Goal: Transaction & Acquisition: Purchase product/service

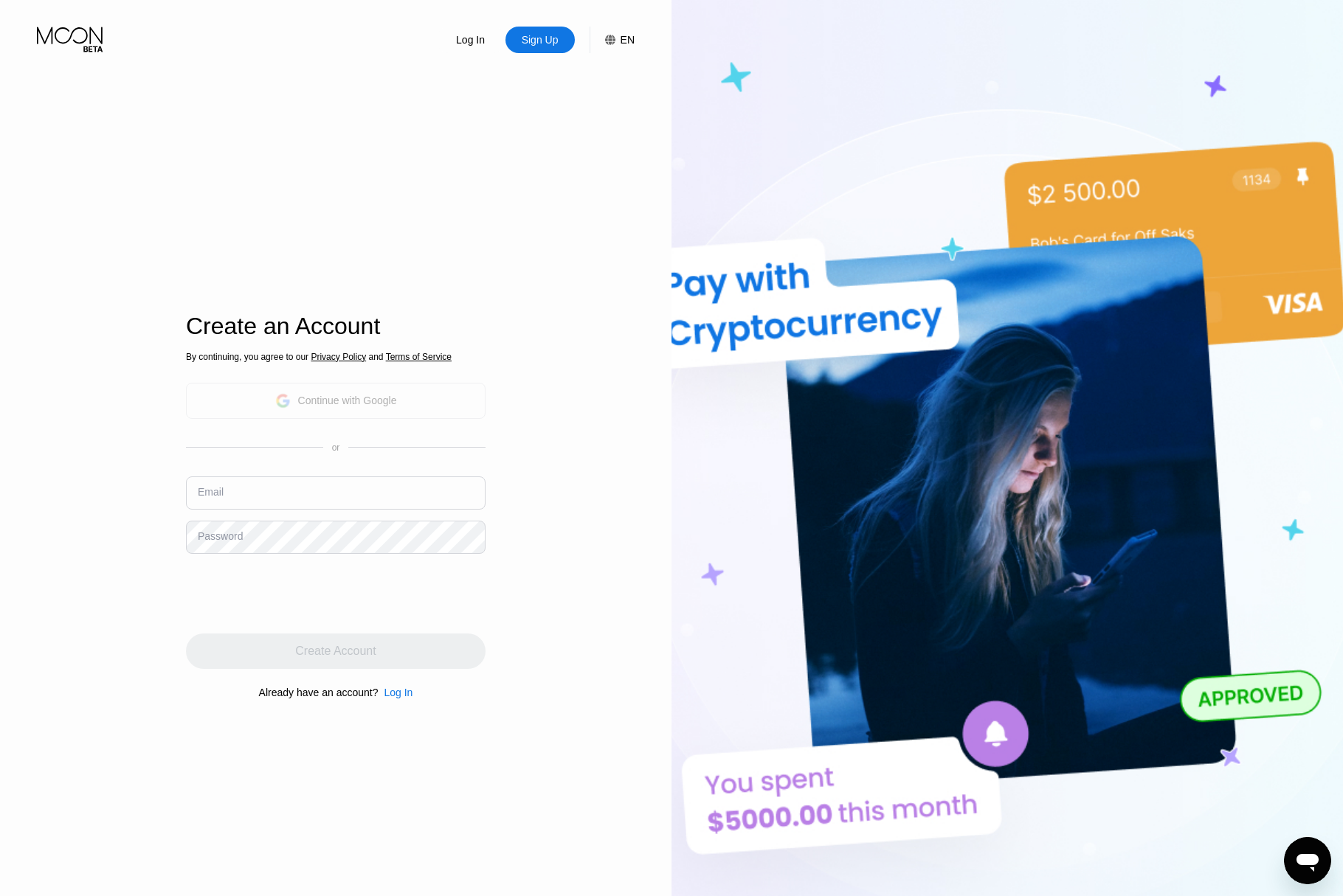
click at [346, 406] on div "Continue with Google" at bounding box center [336, 400] width 122 height 23
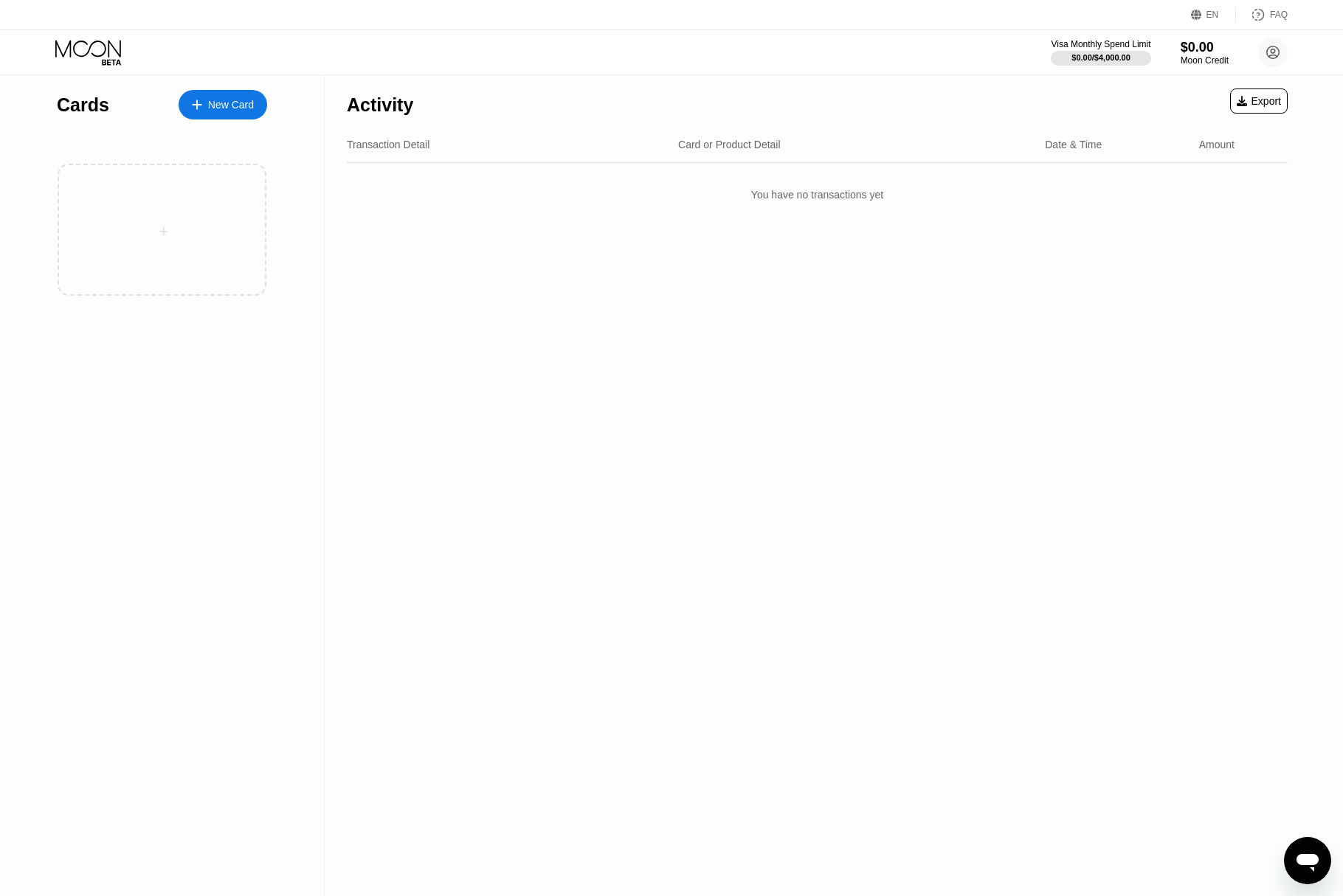
click at [216, 107] on div "New Card" at bounding box center [231, 105] width 46 height 13
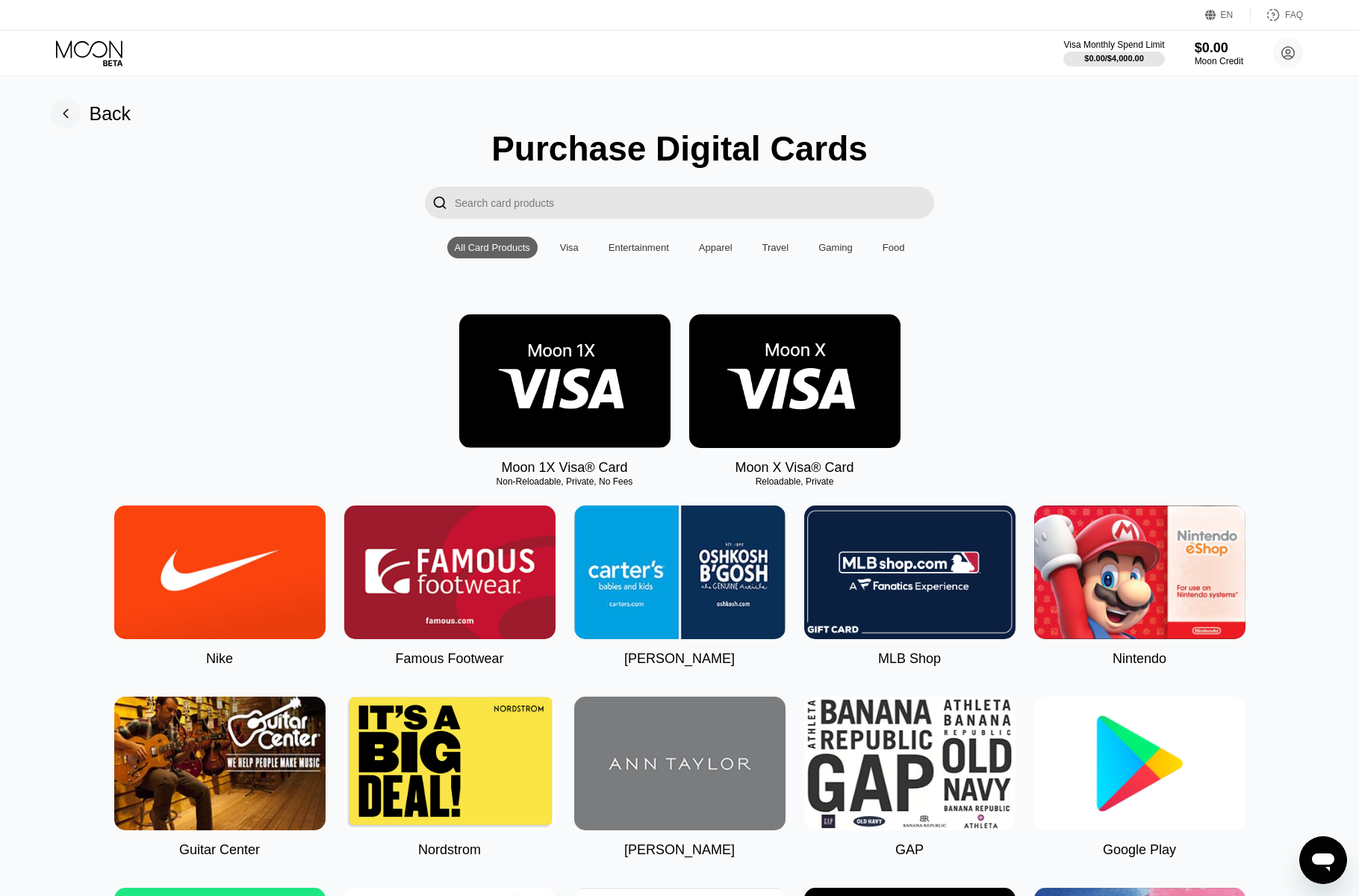
click at [611, 199] on input "Search card products" at bounding box center [694, 203] width 479 height 32
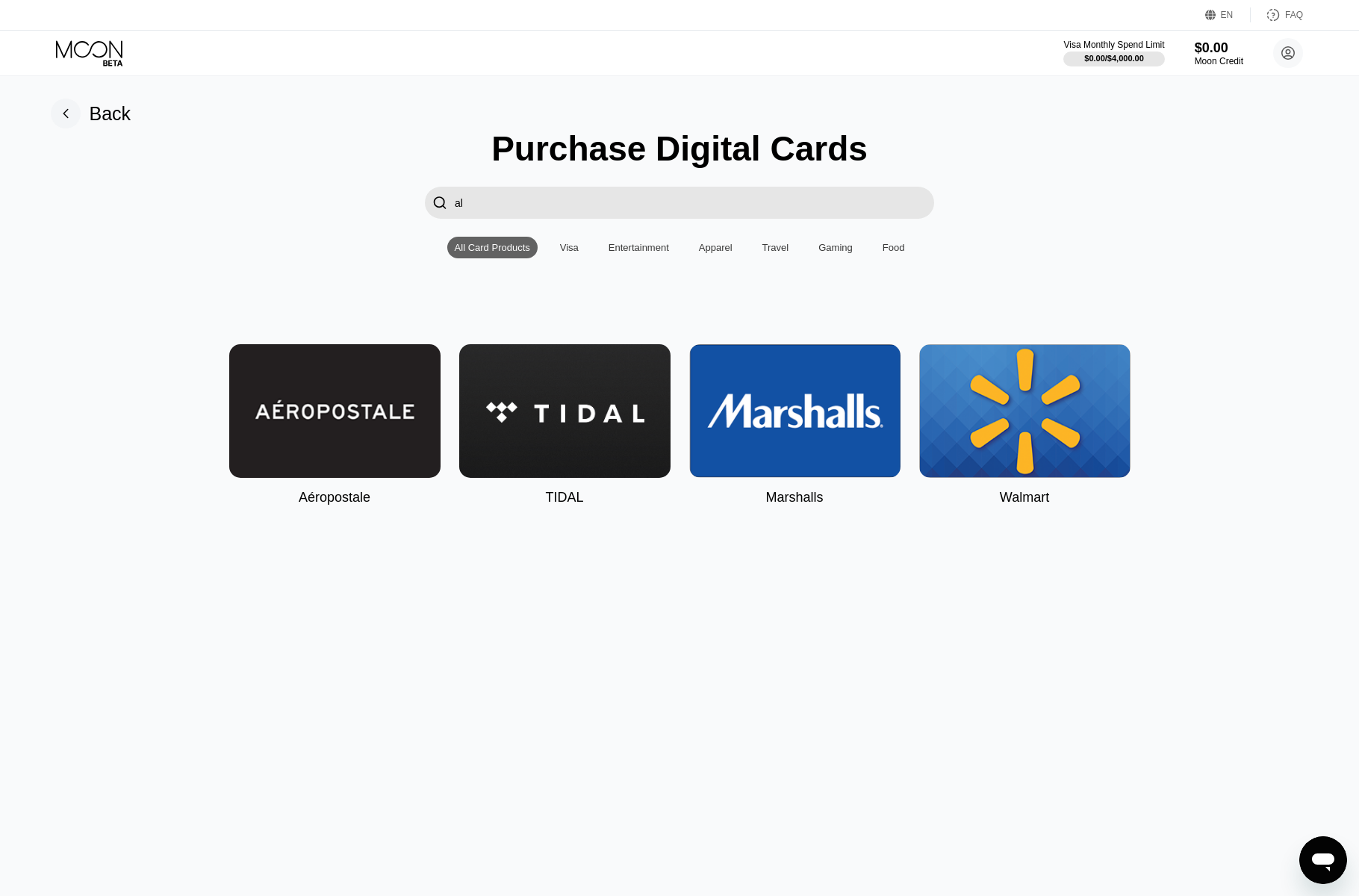
type input "a"
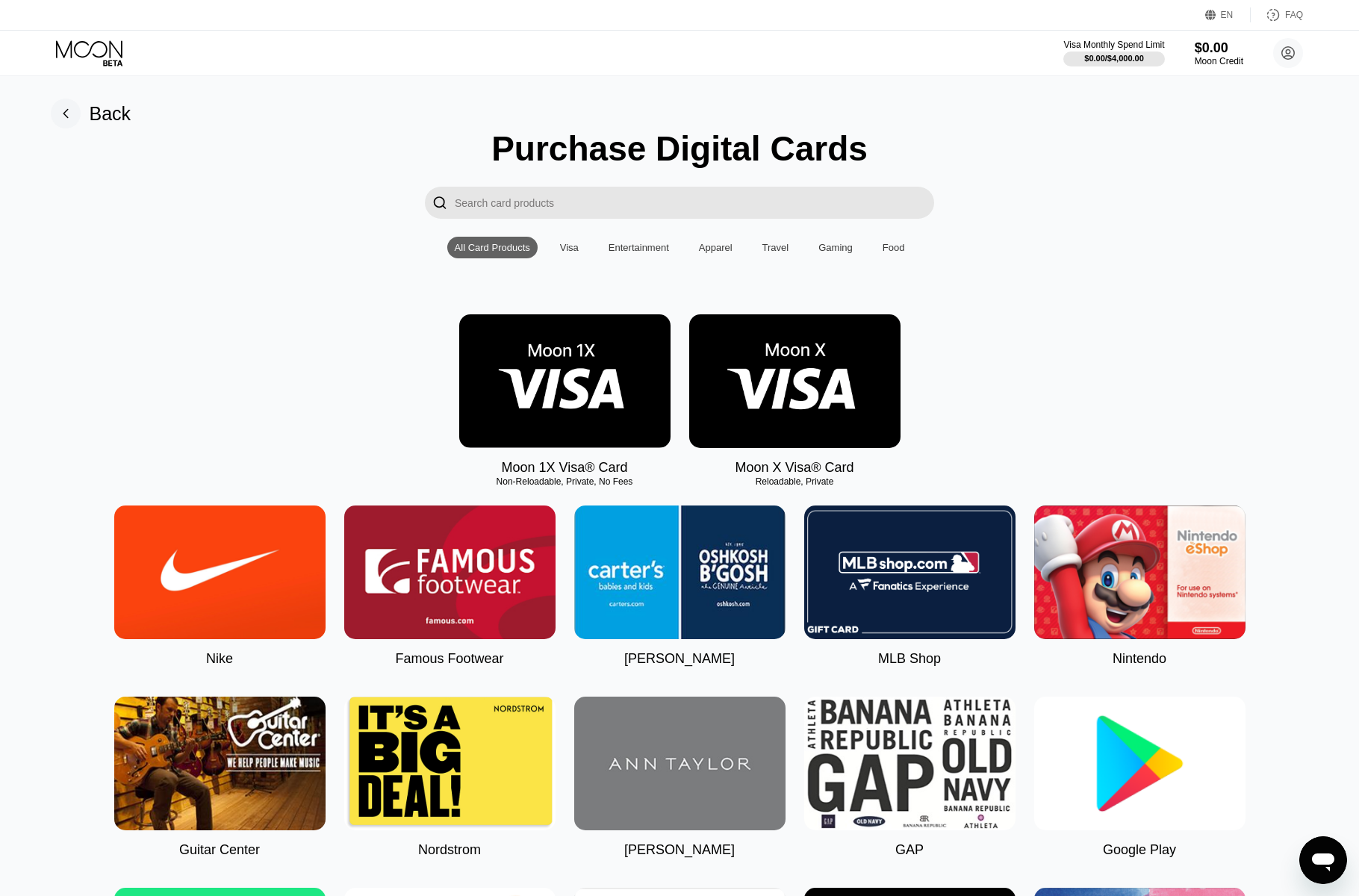
click at [628, 404] on img at bounding box center [565, 381] width 211 height 134
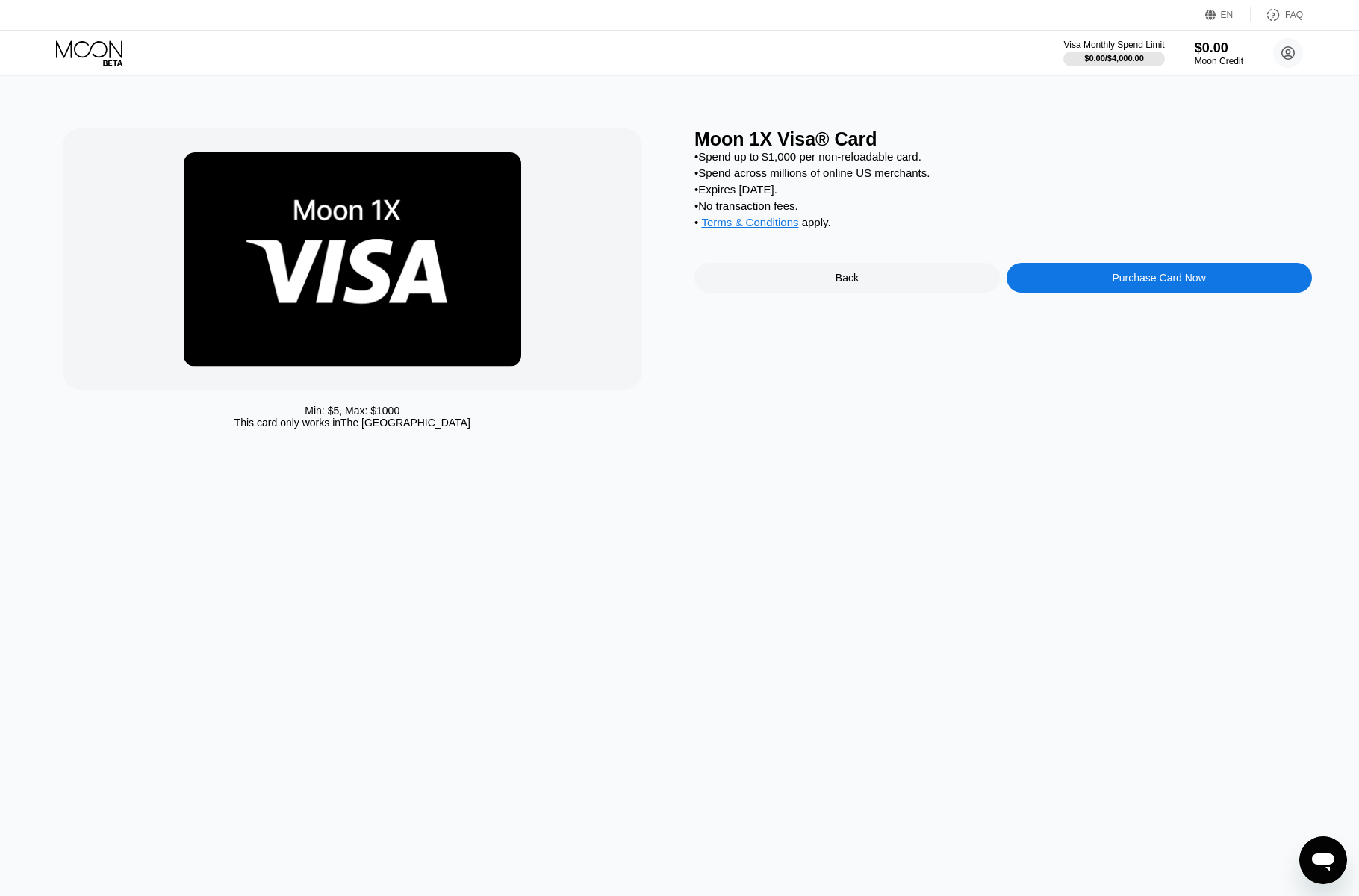
click at [789, 152] on div "• Spend up to $1,000 per non-reloadable card." at bounding box center [1003, 156] width 617 height 13
drag, startPoint x: 812, startPoint y: 210, endPoint x: 691, endPoint y: 140, distance: 139.8
click at [691, 140] on div "Min: $ 5 , Max: $ 1000 This card only works in The United States Moon 1X Visa® …" at bounding box center [680, 282] width 1235 height 308
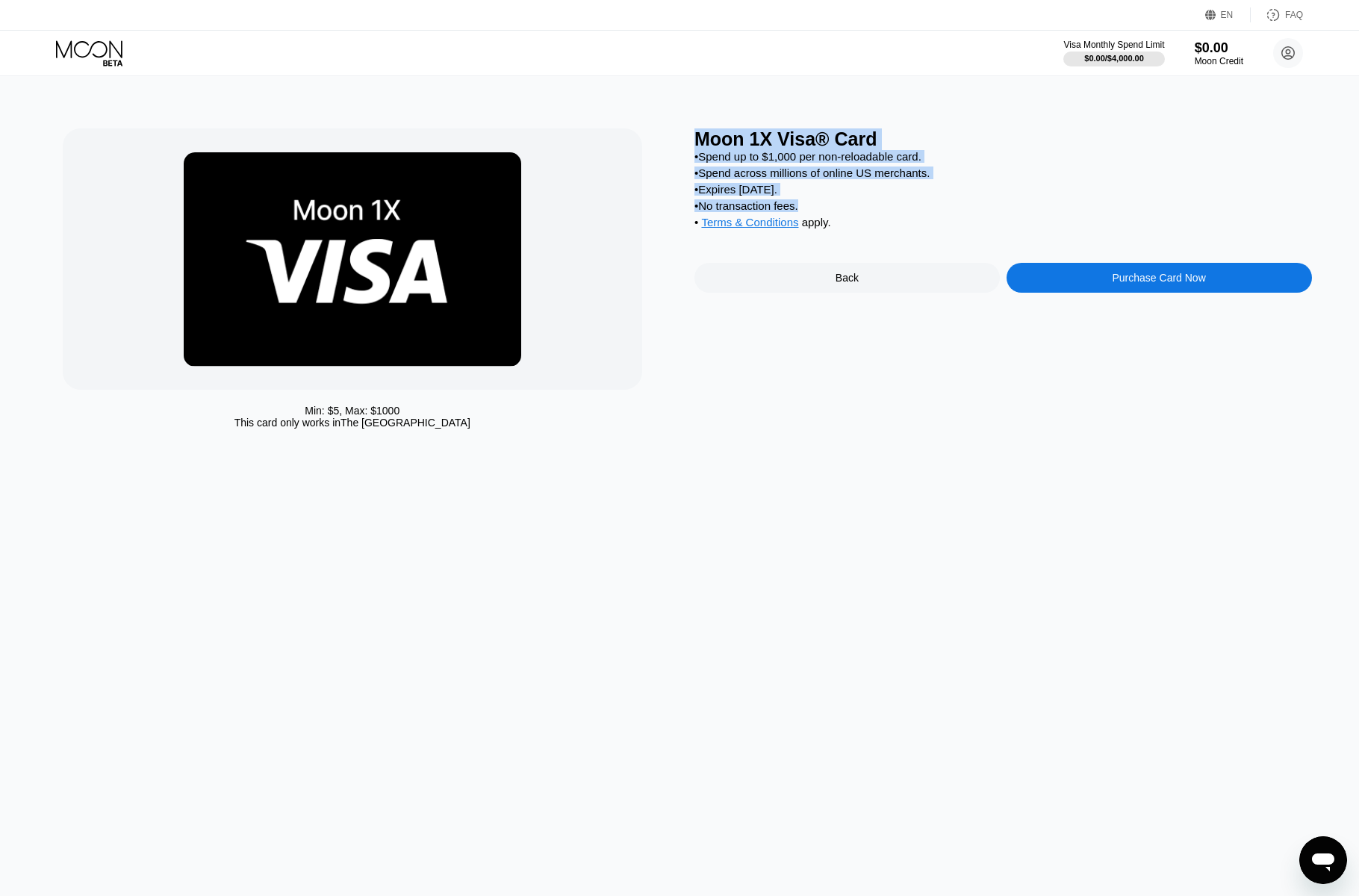
copy div "Moon 1X Visa® Card • Spend up to $1,000 per non-reloadable card. • Spend across…"
click at [1066, 422] on div "Moon 1X Visa® Card • Spend up to $1,000 per non-reloadable card. • Spend across…" at bounding box center [1003, 282] width 617 height 308
click at [1173, 282] on div "Purchase Card Now" at bounding box center [1159, 278] width 93 height 12
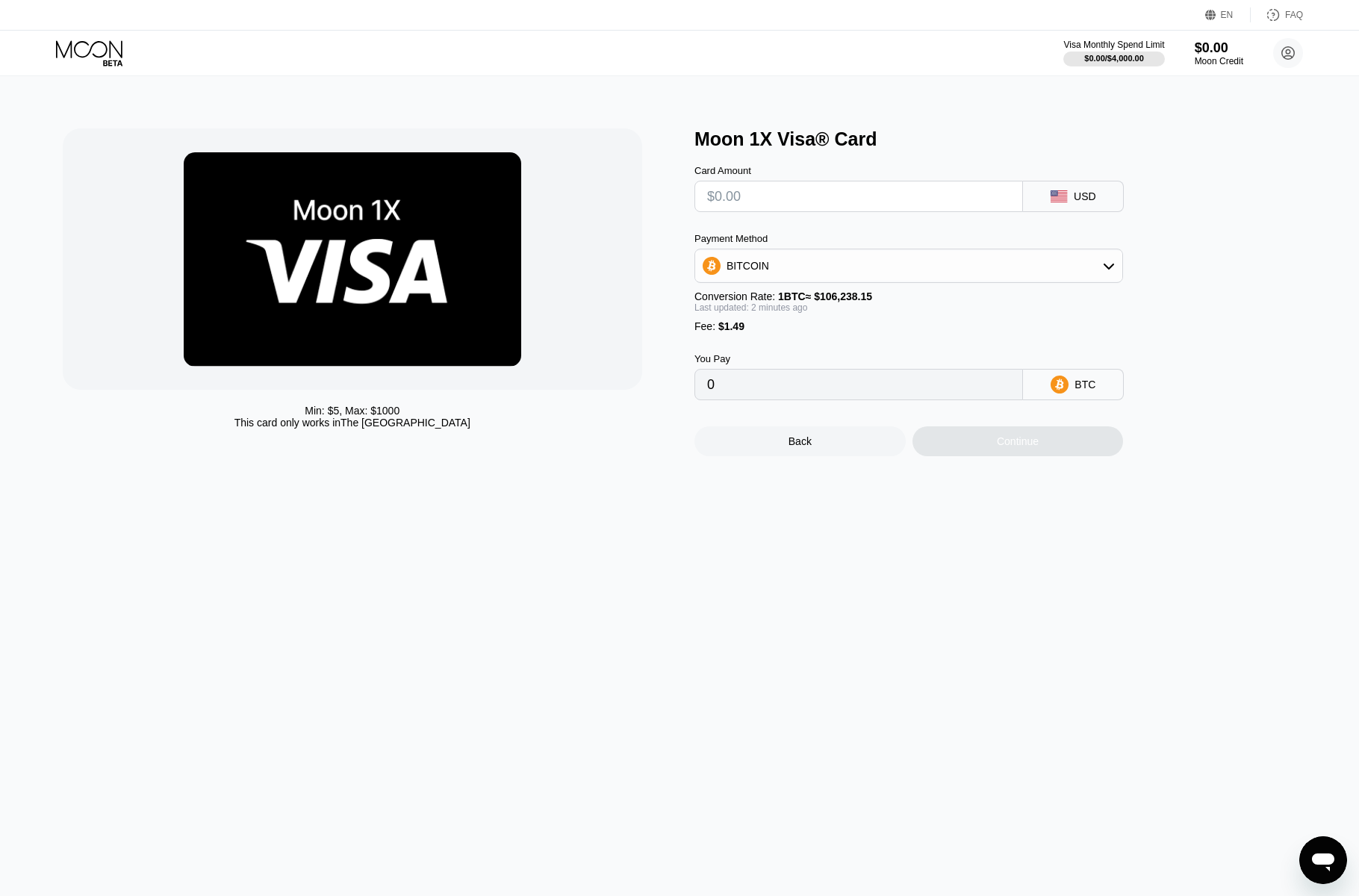
click at [874, 257] on div "BITCOIN" at bounding box center [908, 266] width 427 height 30
click at [906, 350] on div "USDT on TRON" at bounding box center [909, 340] width 420 height 30
type input "0.00"
click at [797, 200] on input "text" at bounding box center [859, 196] width 304 height 30
click at [1286, 20] on div "FAQ" at bounding box center [1294, 15] width 18 height 10
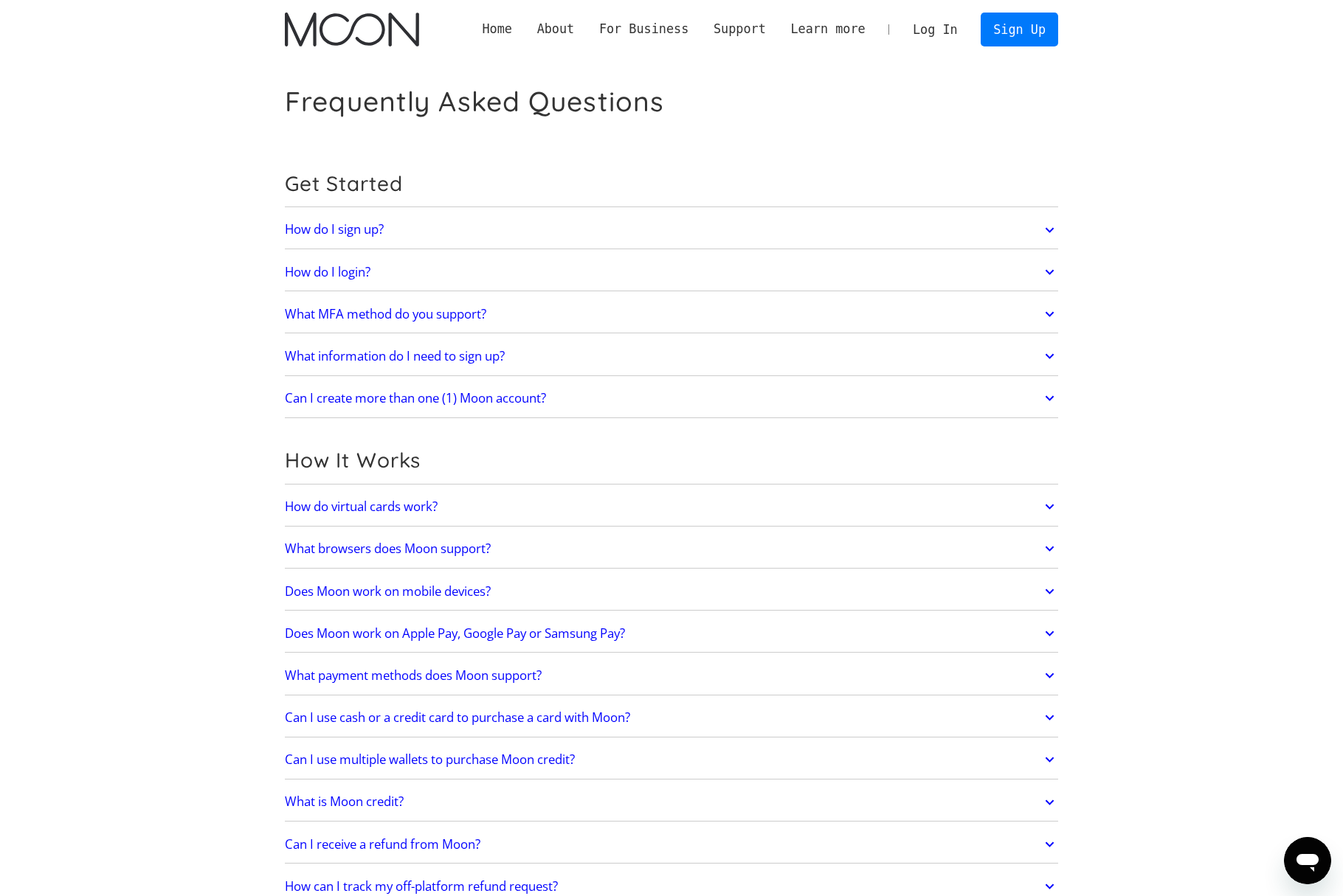
click at [533, 512] on link "How do virtual cards work?" at bounding box center [672, 507] width 774 height 31
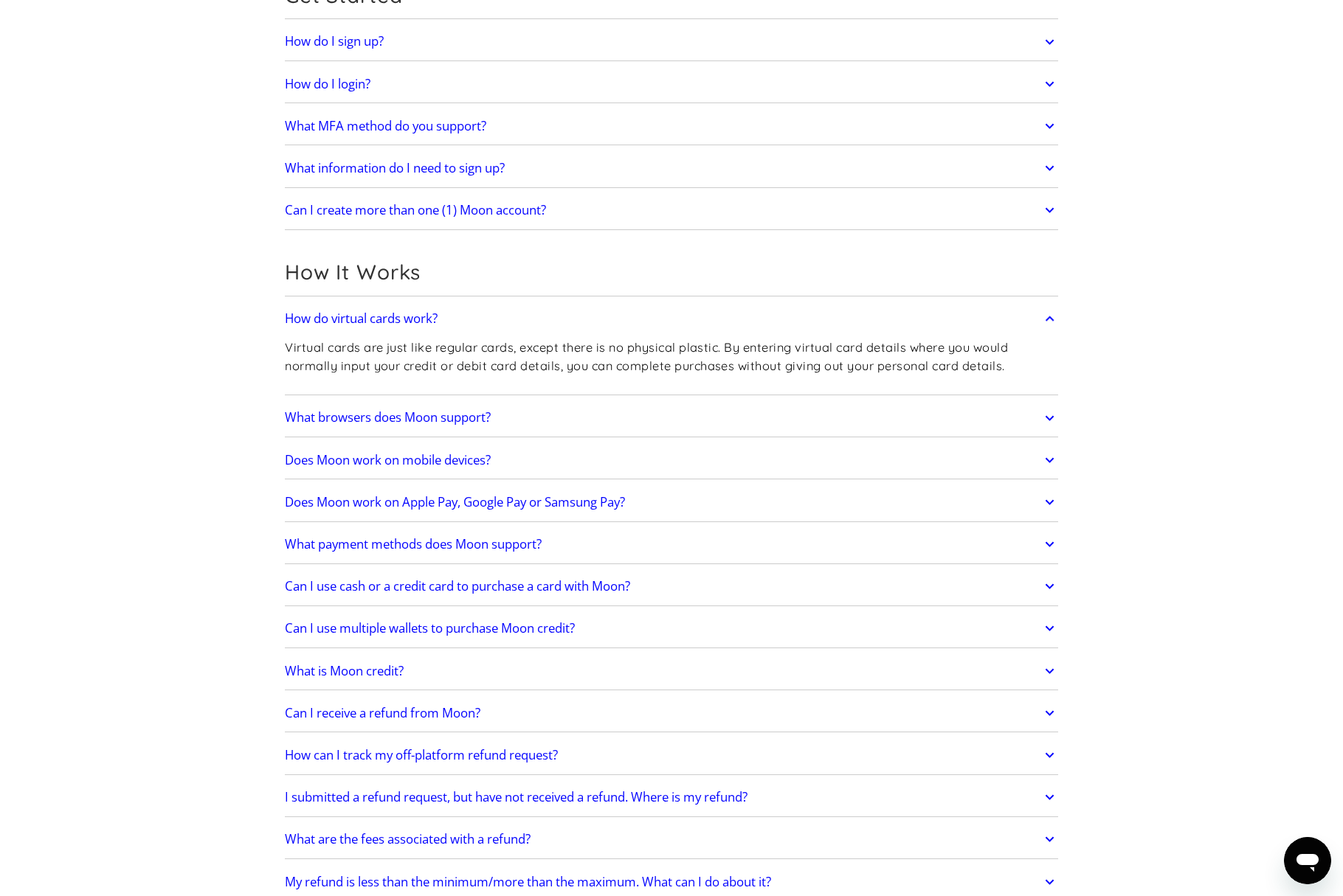
scroll to position [266, 0]
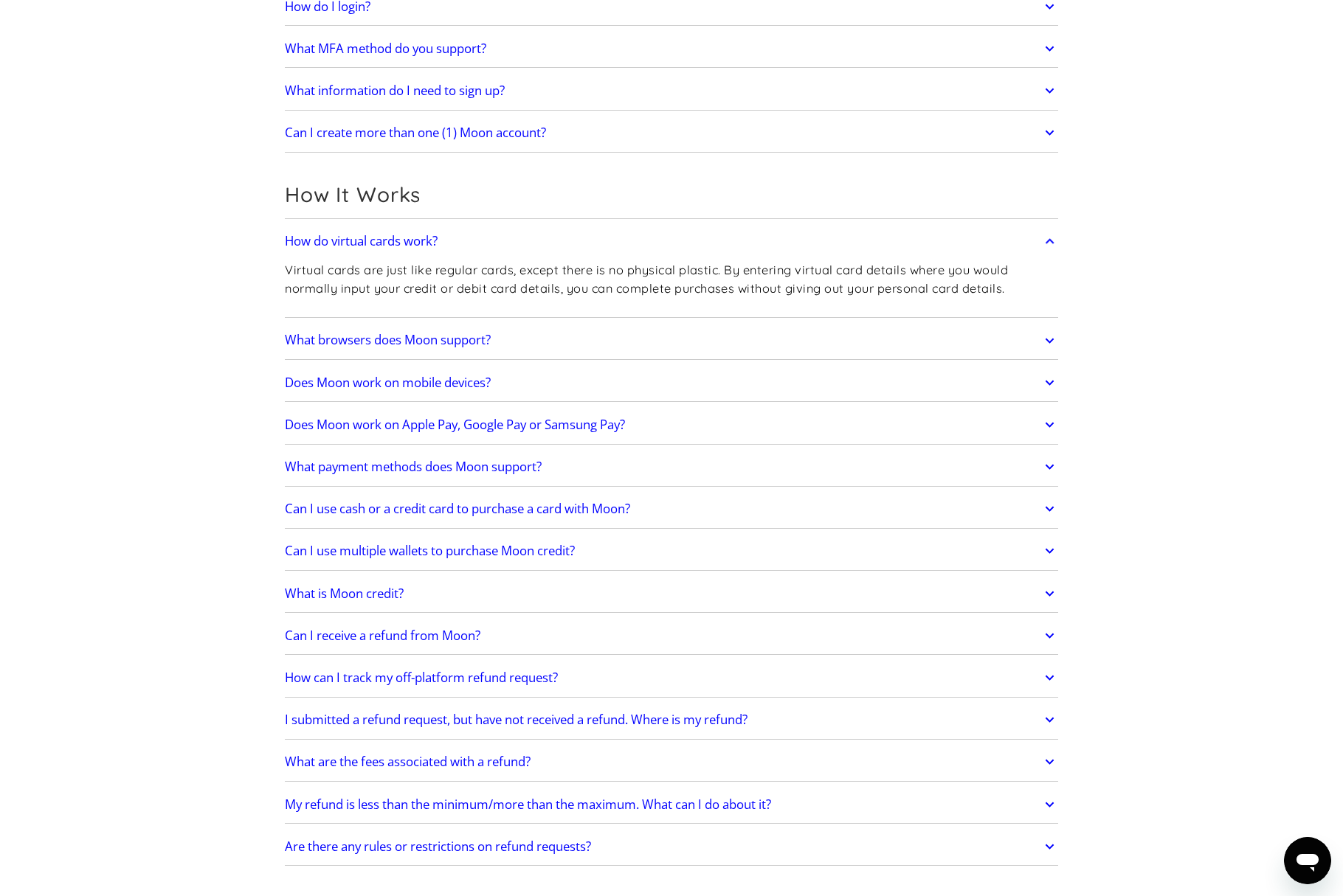
click at [502, 339] on link "What browsers does Moon support?" at bounding box center [672, 341] width 774 height 31
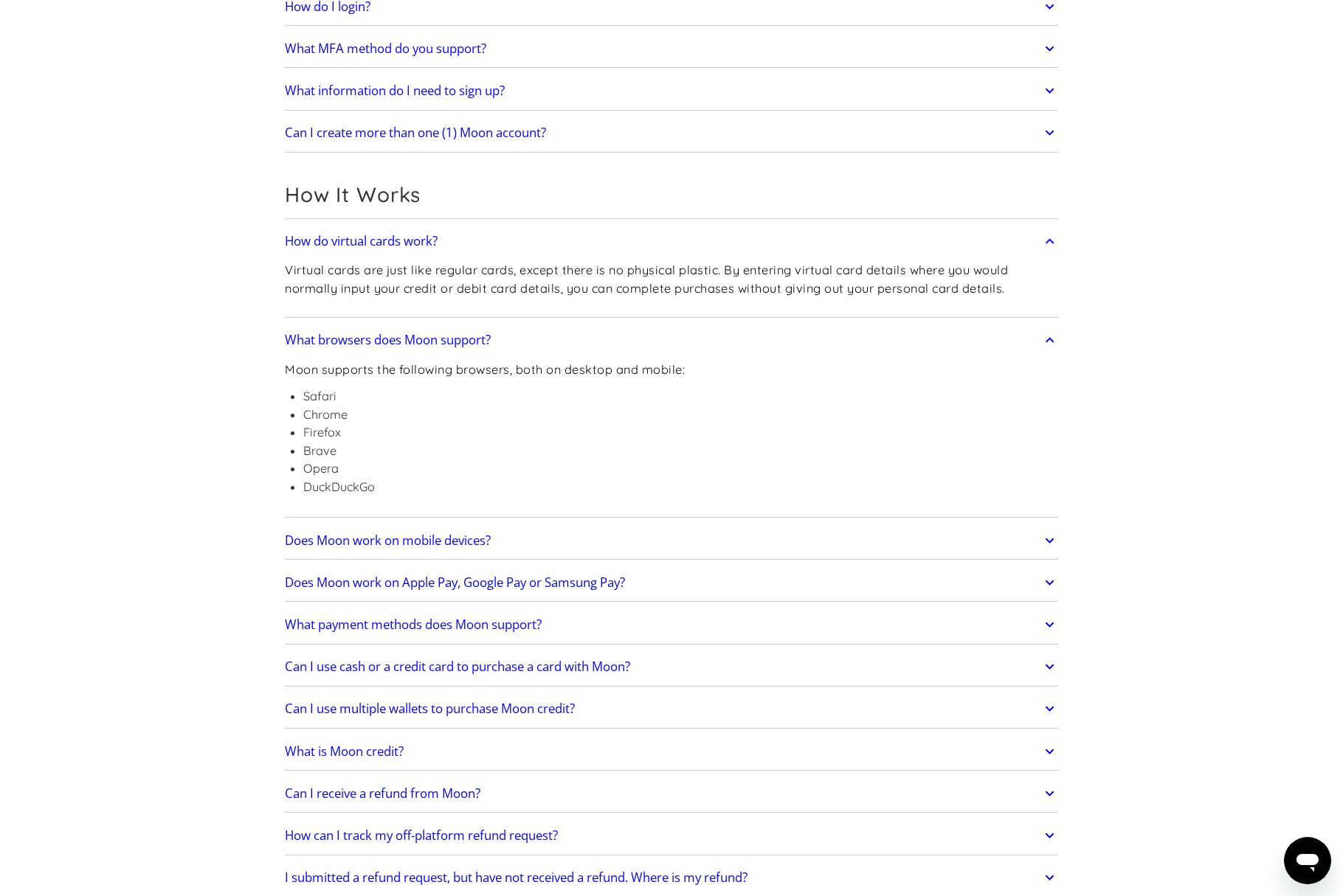
click at [502, 339] on link "What browsers does Moon support?" at bounding box center [672, 341] width 774 height 31
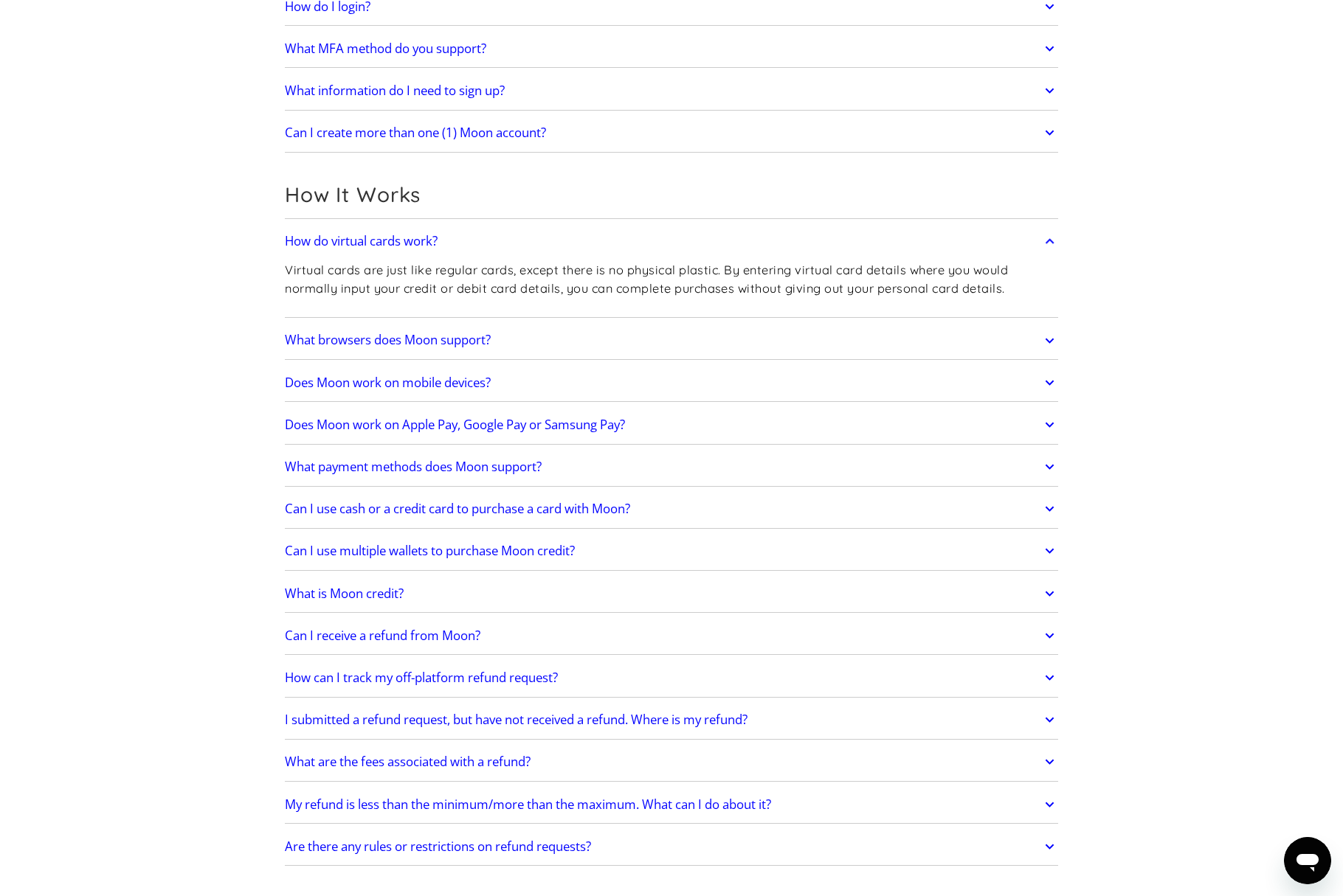
click at [481, 383] on h2 "Does Moon work on mobile devices?" at bounding box center [388, 382] width 206 height 14
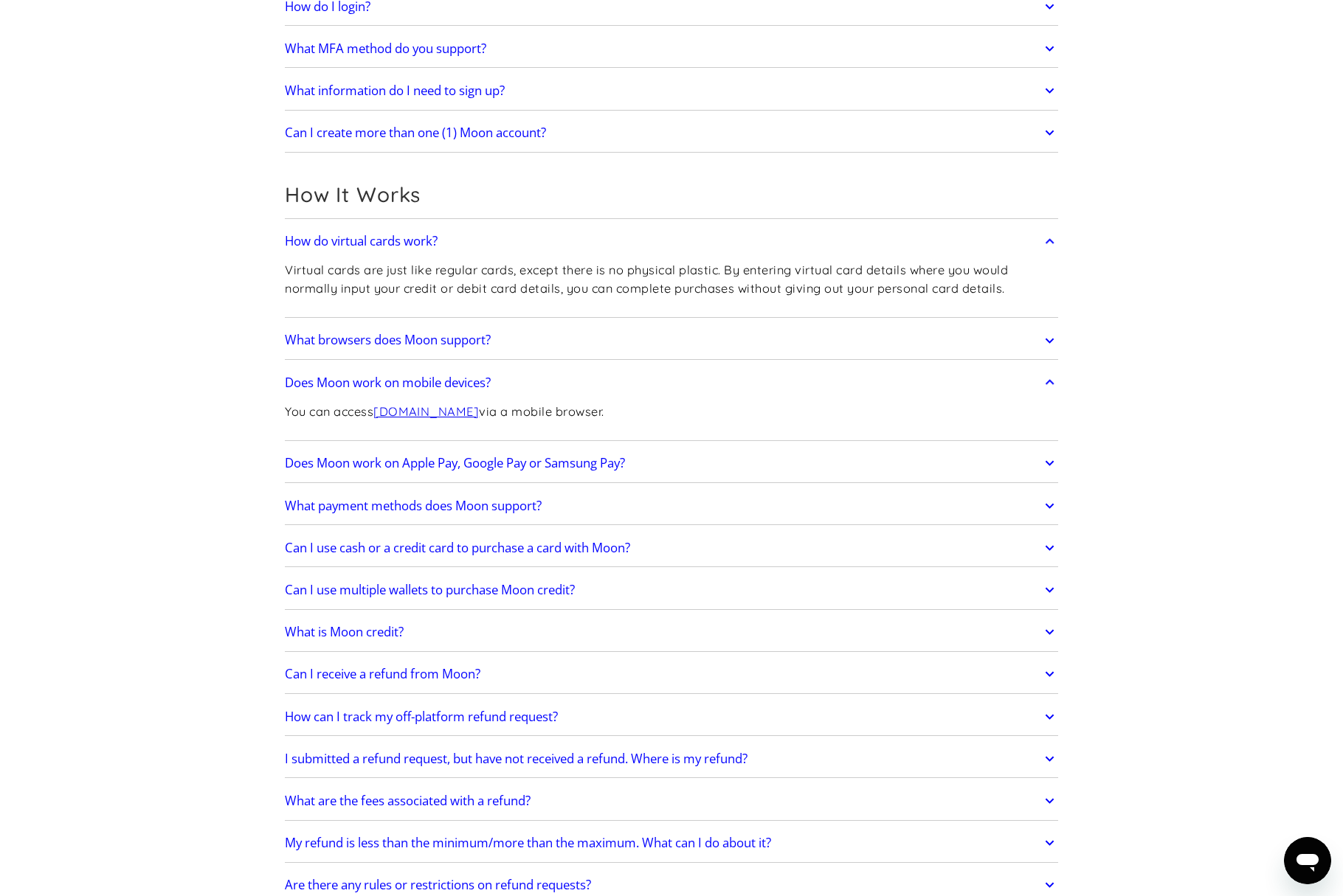
click at [481, 383] on h2 "Does Moon work on mobile devices?" at bounding box center [388, 382] width 206 height 14
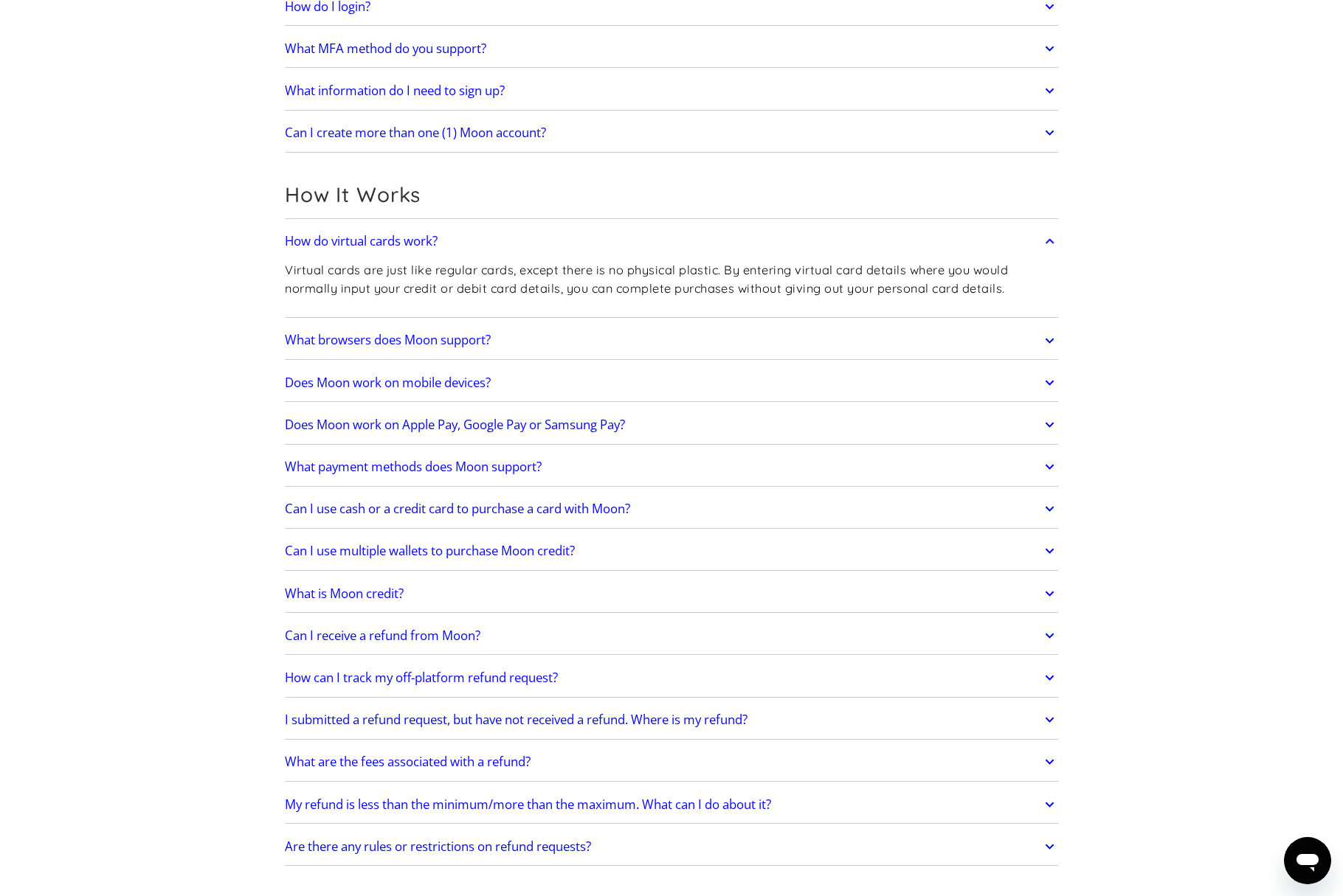
click at [474, 433] on link "Does Moon work on Apple Pay, Google Pay or Samsung Pay?" at bounding box center [672, 425] width 774 height 31
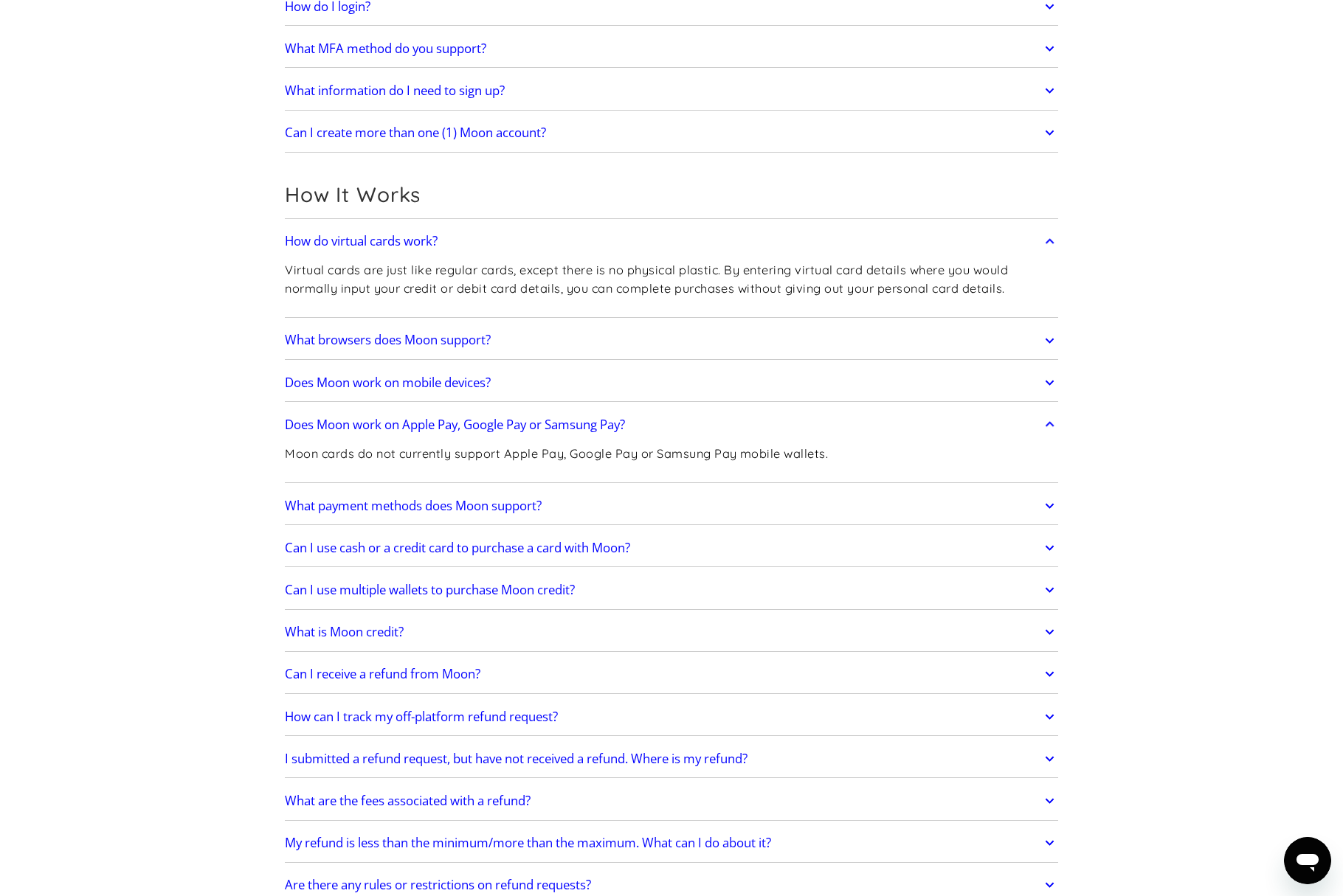
click at [474, 433] on link "Does Moon work on Apple Pay, Google Pay or Samsung Pay?" at bounding box center [672, 425] width 774 height 31
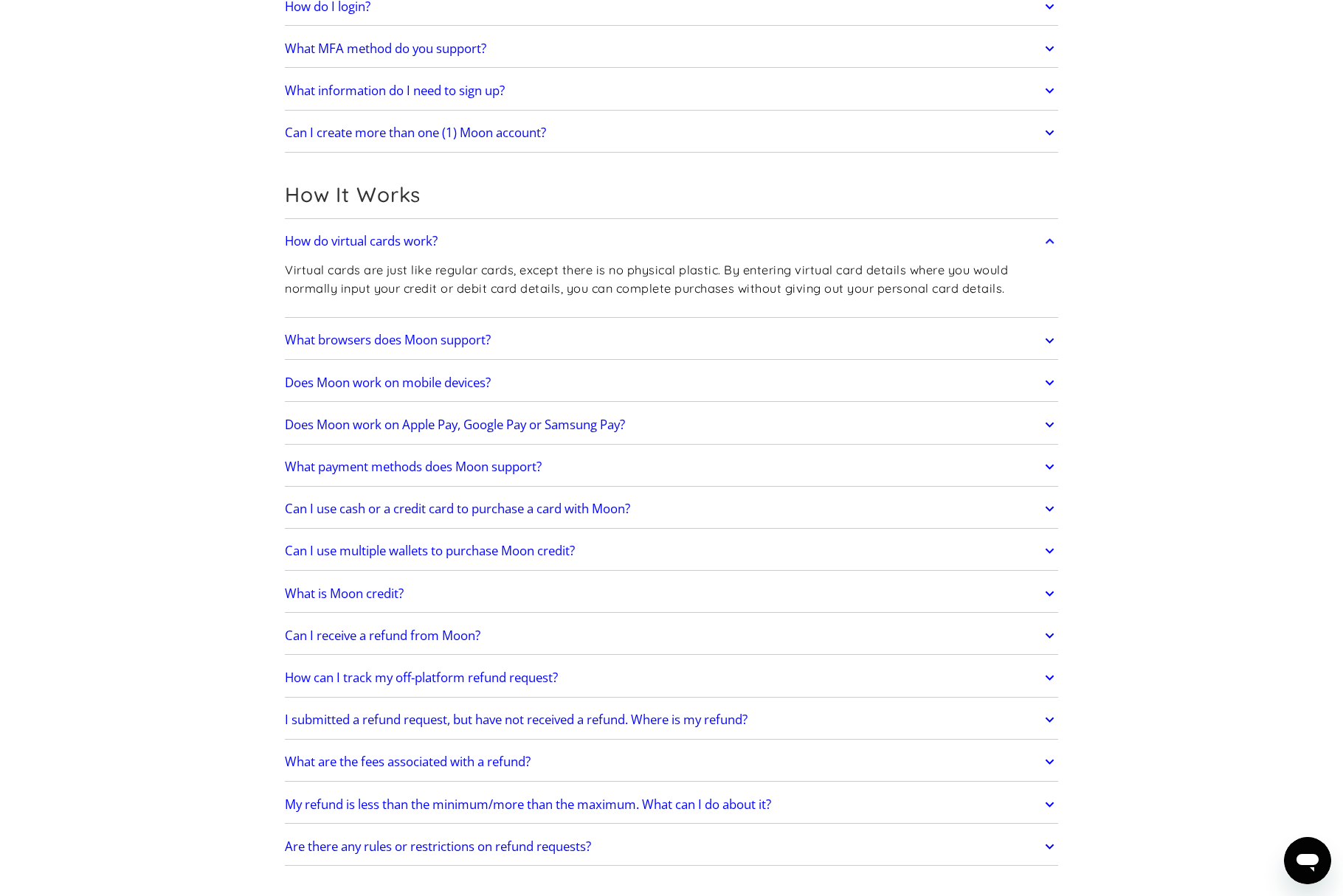
click at [467, 473] on h2 "What payment methods does Moon support?" at bounding box center [412, 467] width 256 height 14
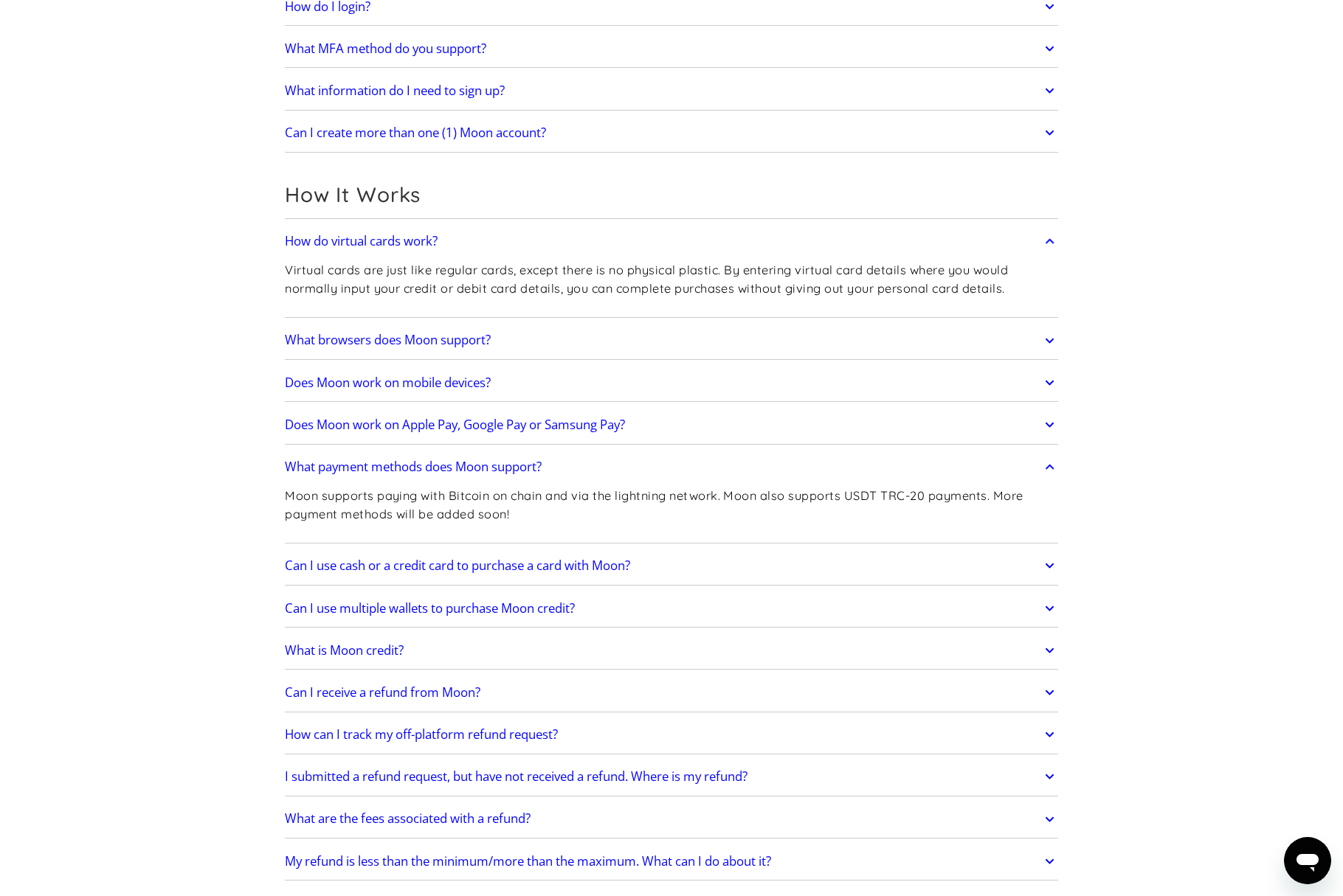
click at [498, 467] on h2 "What payment methods does Moon support?" at bounding box center [412, 467] width 256 height 14
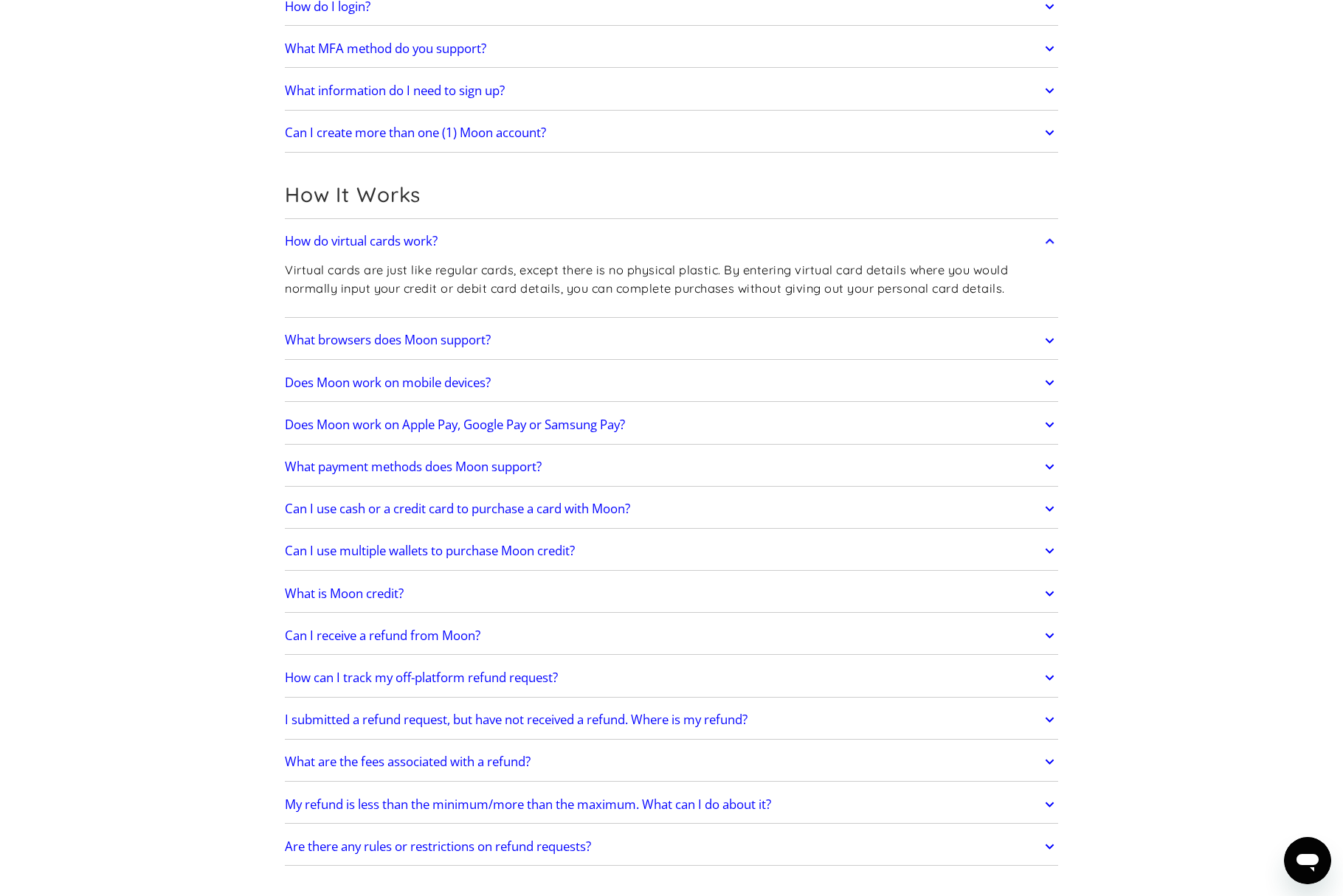
click at [503, 509] on h2 "Can I use cash or a credit card to purchase a card with Moon?" at bounding box center [457, 508] width 345 height 14
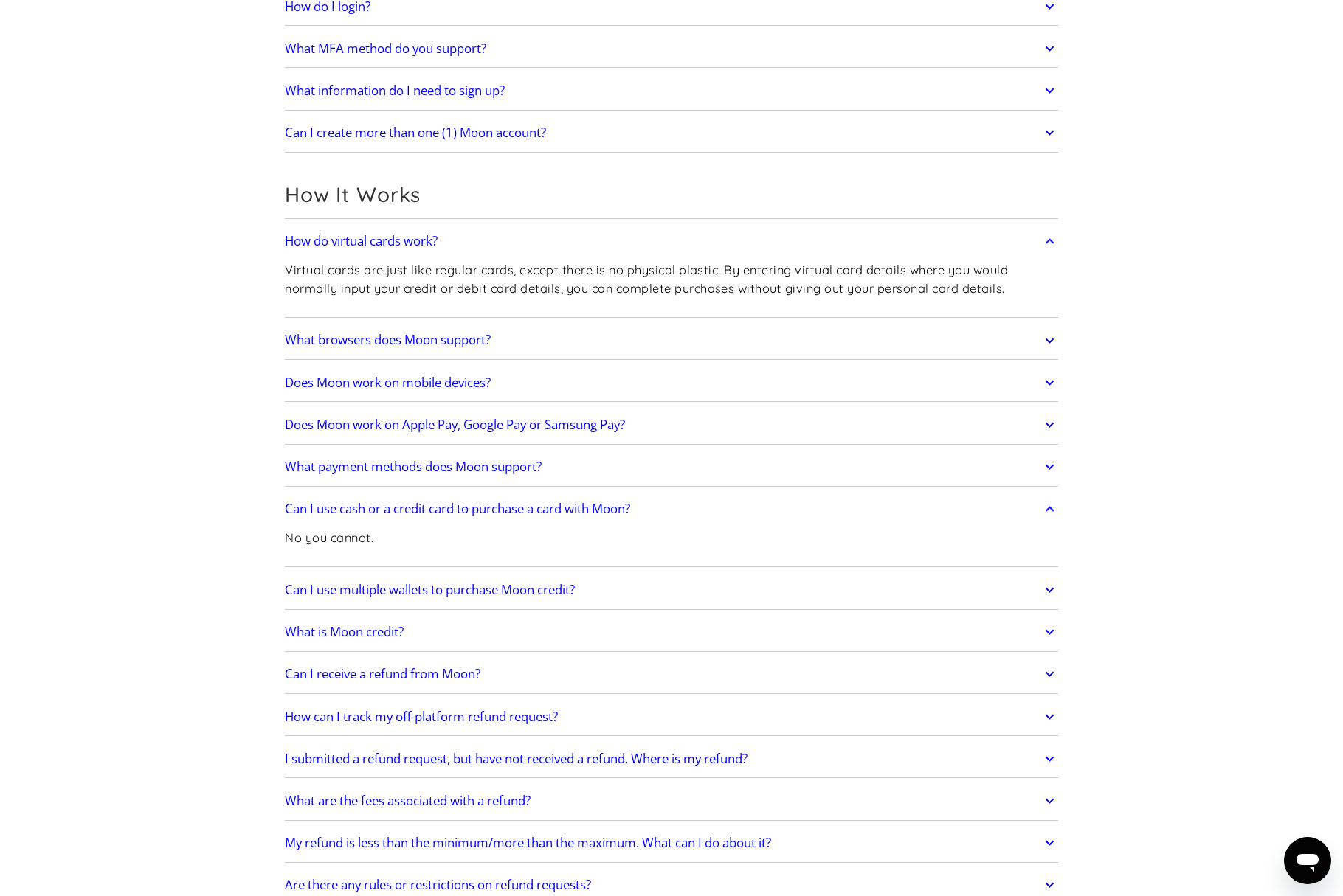
click at [503, 509] on h2 "Can I use cash or a credit card to purchase a card with Moon?" at bounding box center [457, 508] width 345 height 14
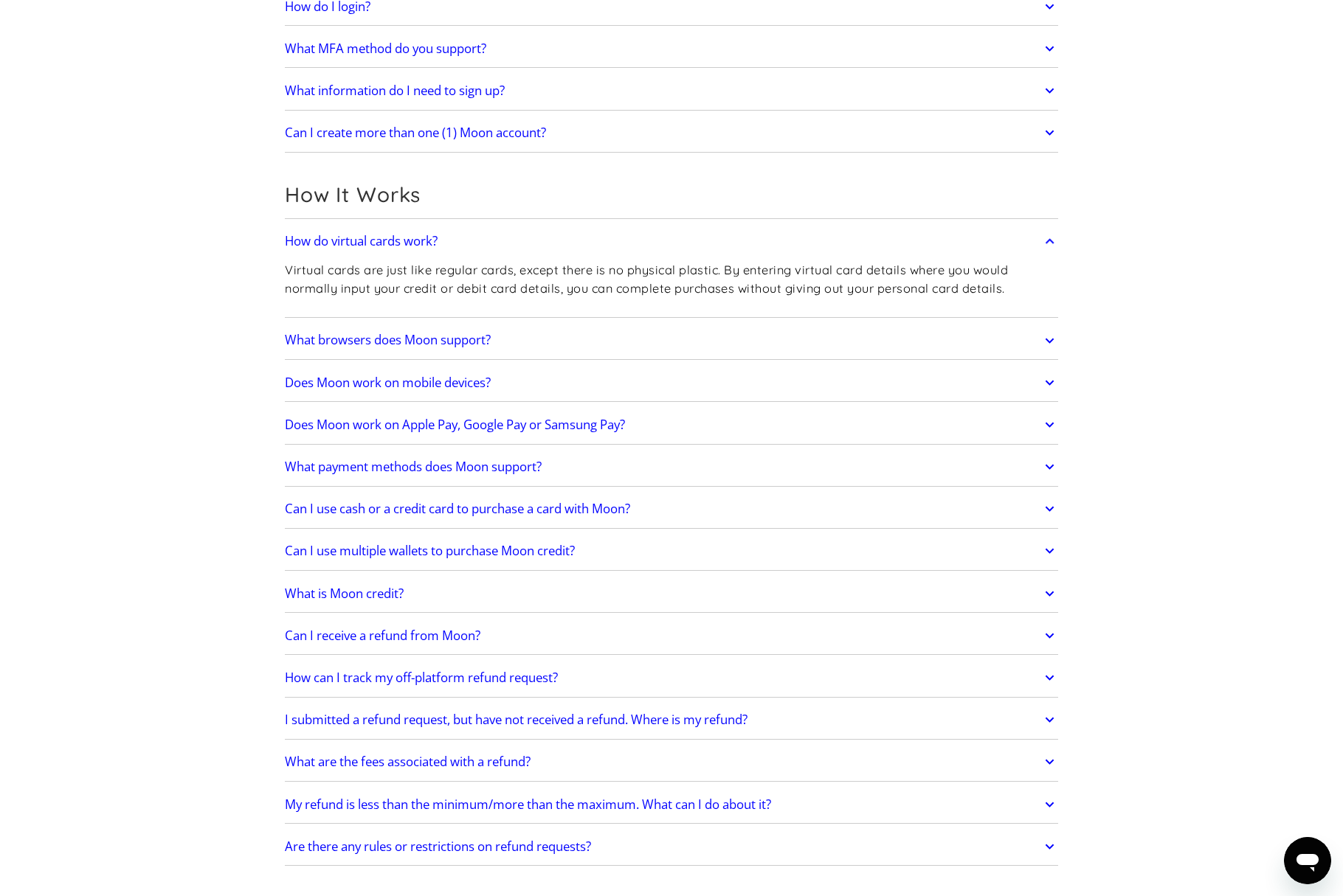
click at [515, 559] on h2 "Can I use multiple wallets to purchase Moon credit?" at bounding box center [429, 550] width 290 height 14
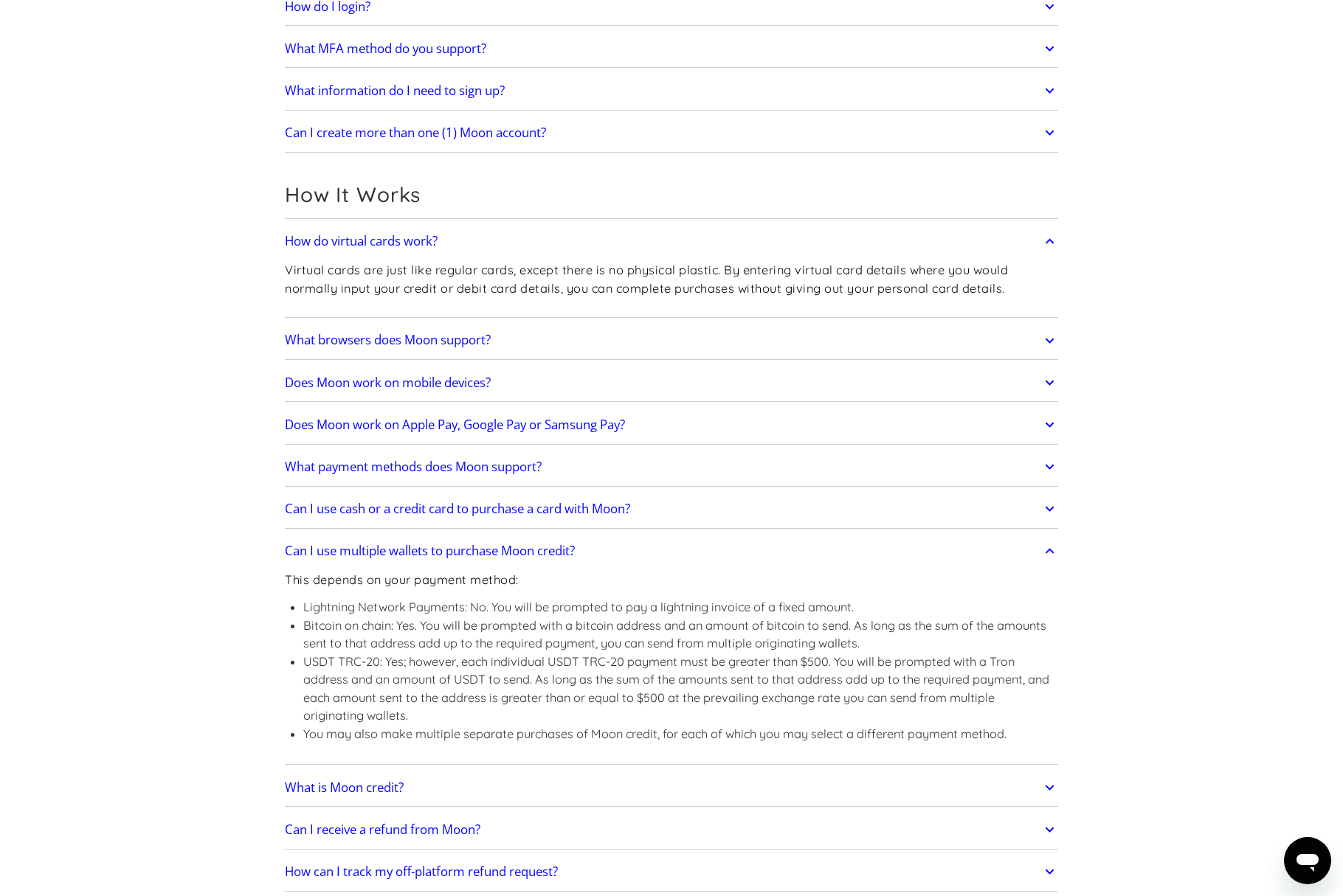
click at [515, 559] on h2 "Can I use multiple wallets to purchase Moon credit?" at bounding box center [429, 550] width 290 height 14
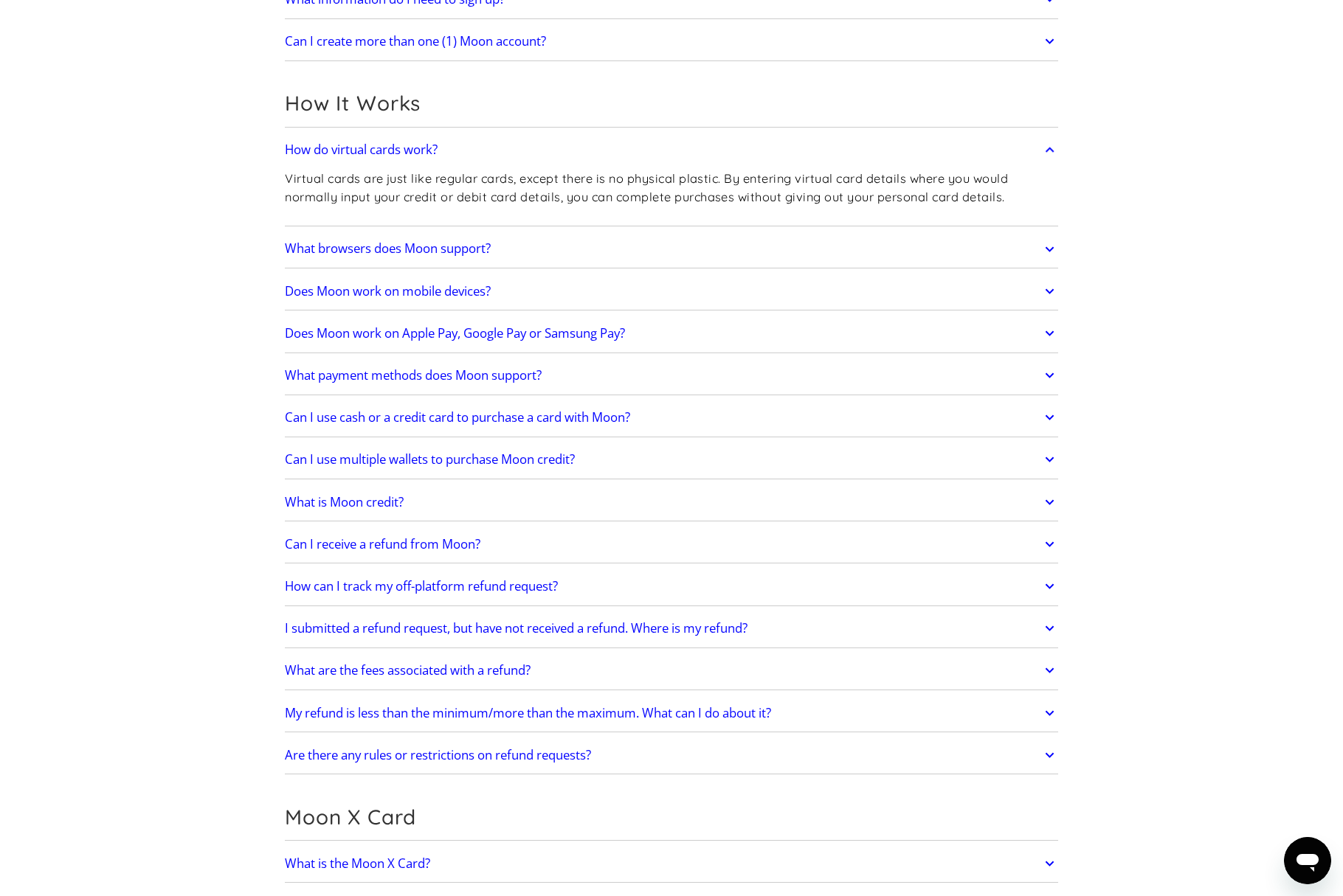
scroll to position [380, 0]
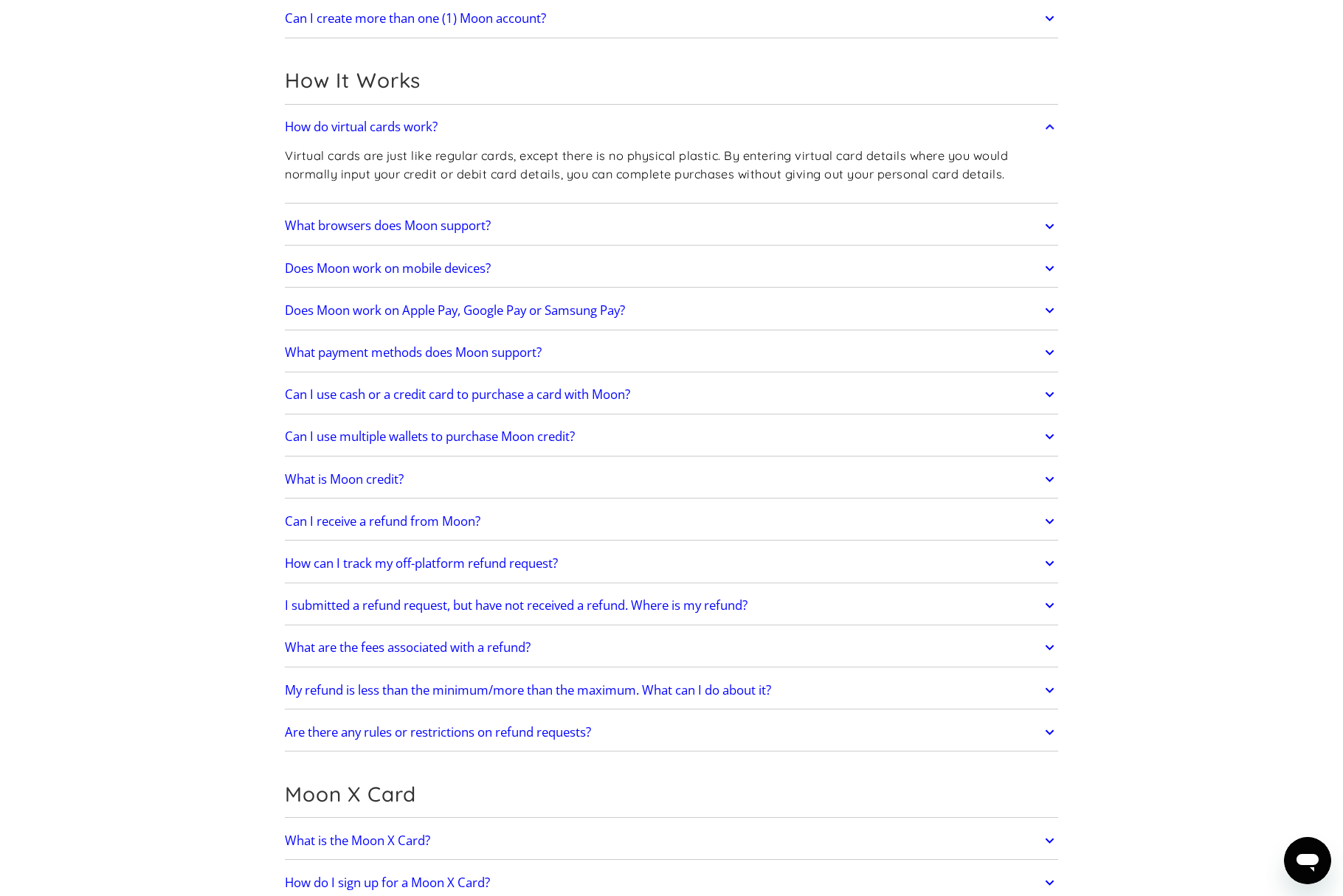
click at [416, 527] on h2 "Can I receive a refund from Moon?" at bounding box center [383, 521] width 196 height 14
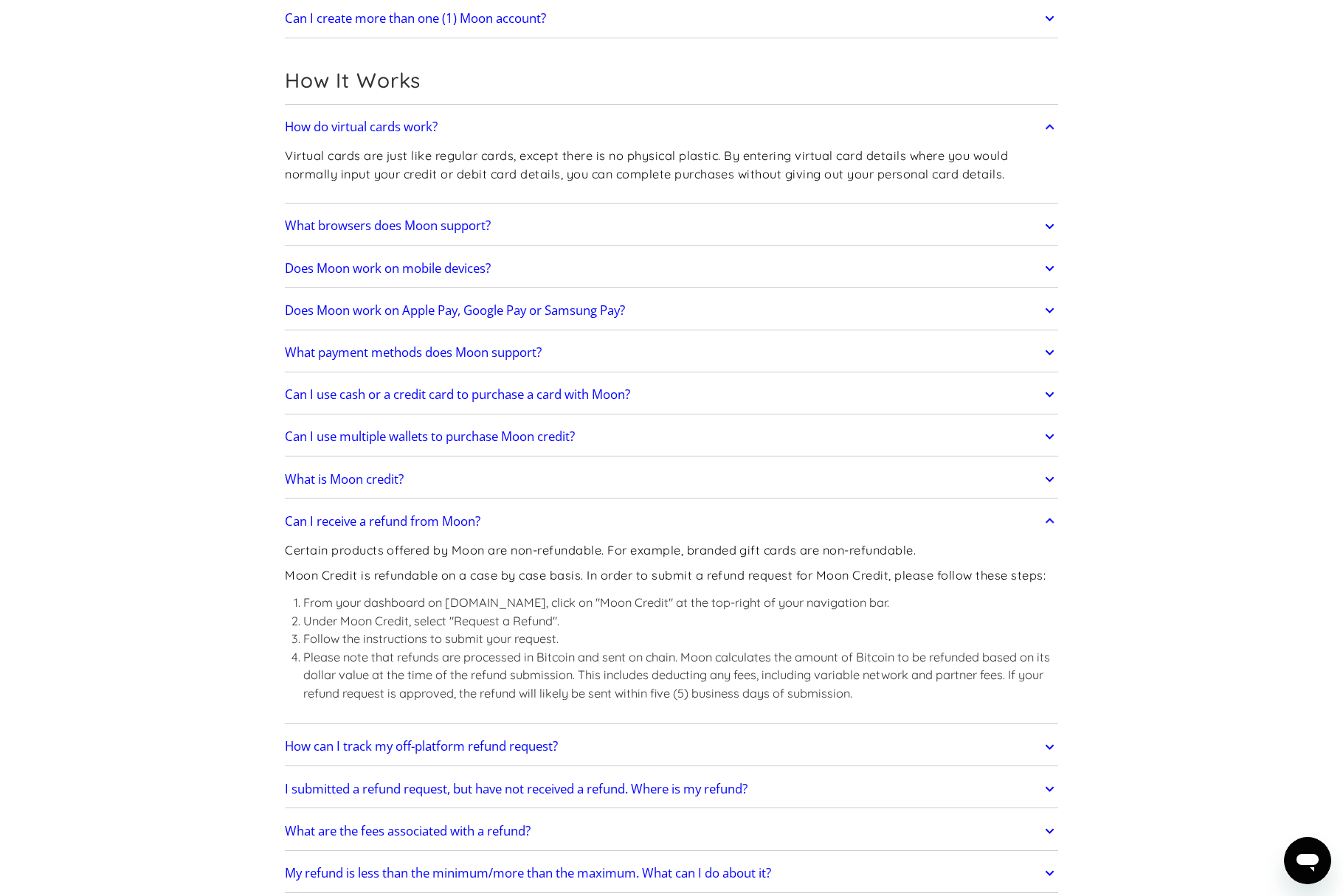
click at [416, 527] on h2 "Can I receive a refund from Moon?" at bounding box center [383, 521] width 196 height 14
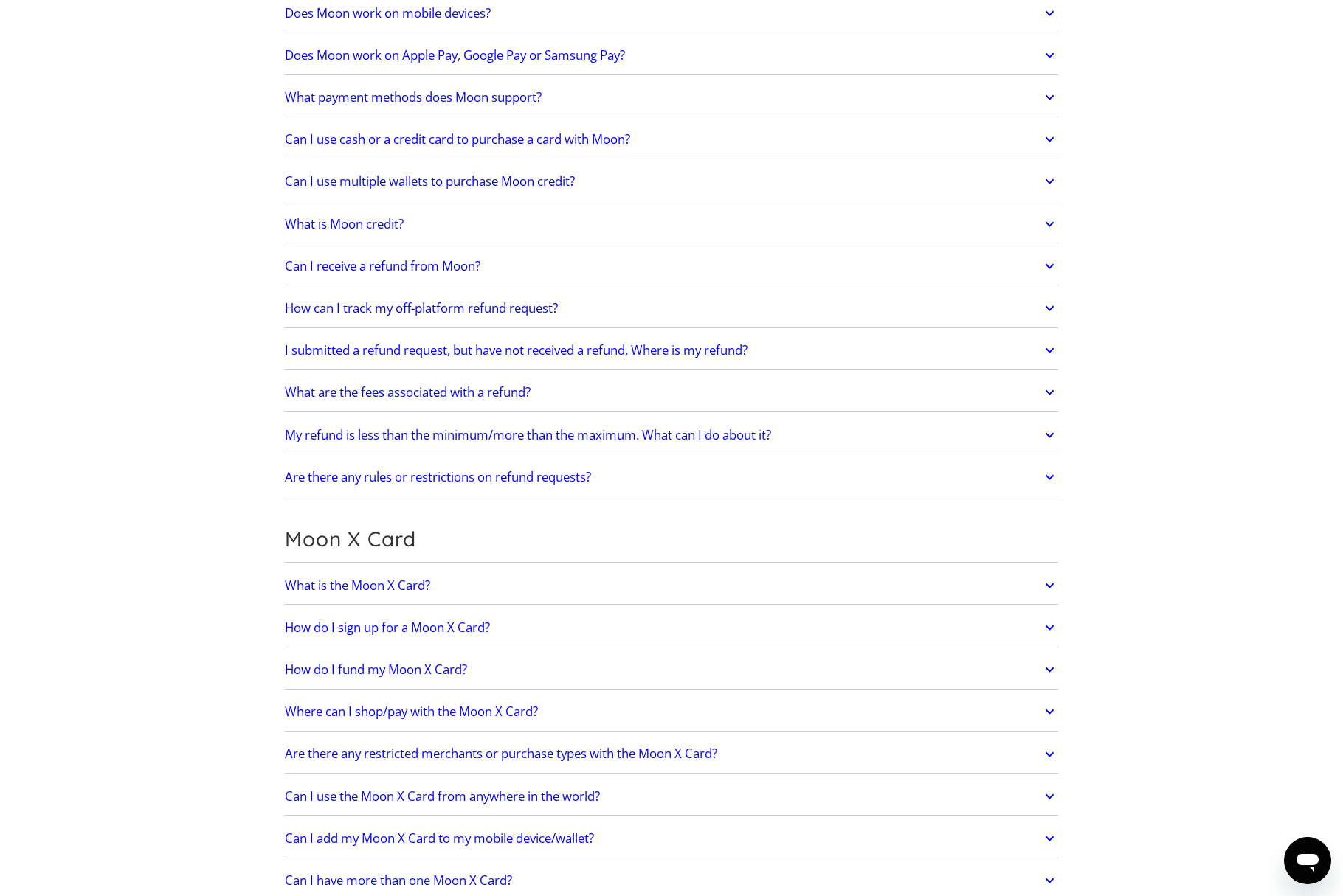
scroll to position [646, 0]
